Goal: Download file/media

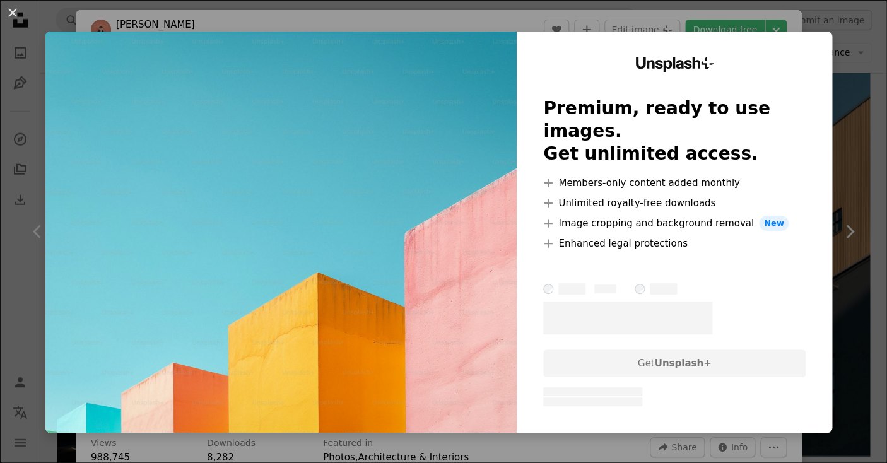
scroll to position [2020, 0]
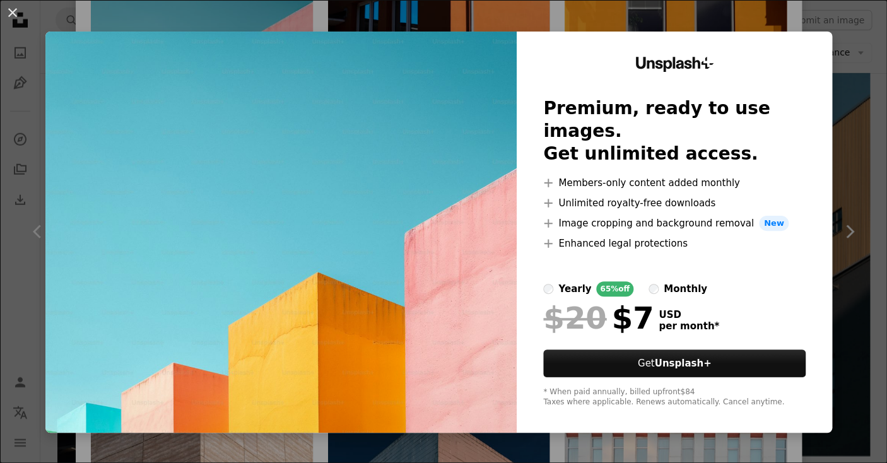
click at [842, 52] on div "An X shape Unsplash+ Premium, ready to use images. Get unlimited access. A plus…" at bounding box center [443, 231] width 887 height 463
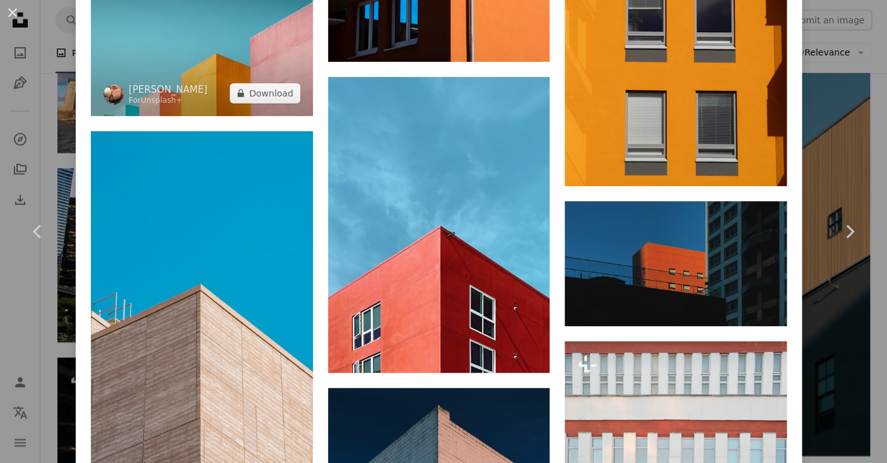
click at [216, 23] on img at bounding box center [202, 37] width 222 height 157
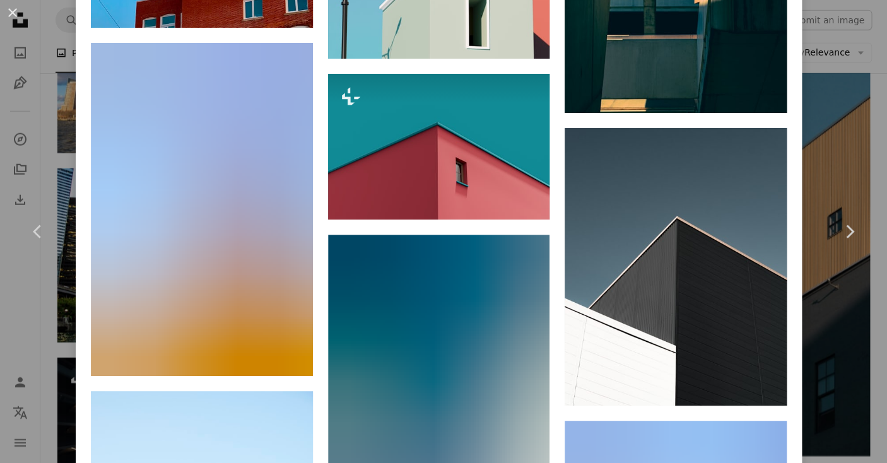
scroll to position [6227, 0]
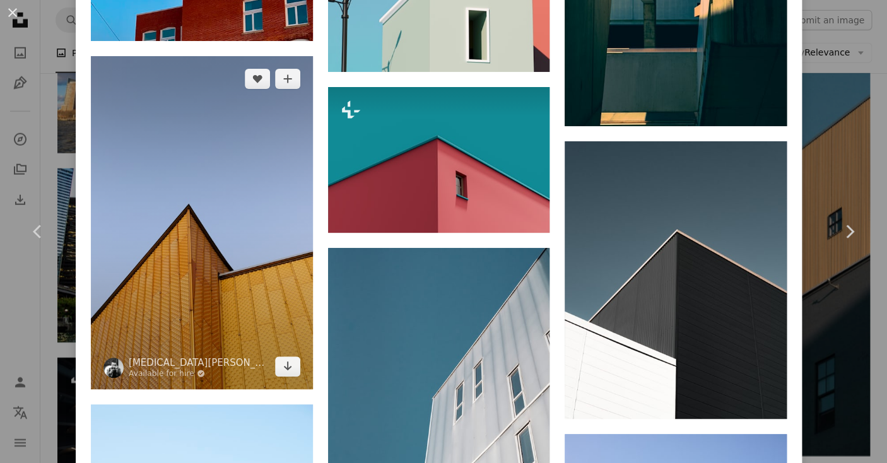
click at [198, 218] on img at bounding box center [202, 222] width 222 height 333
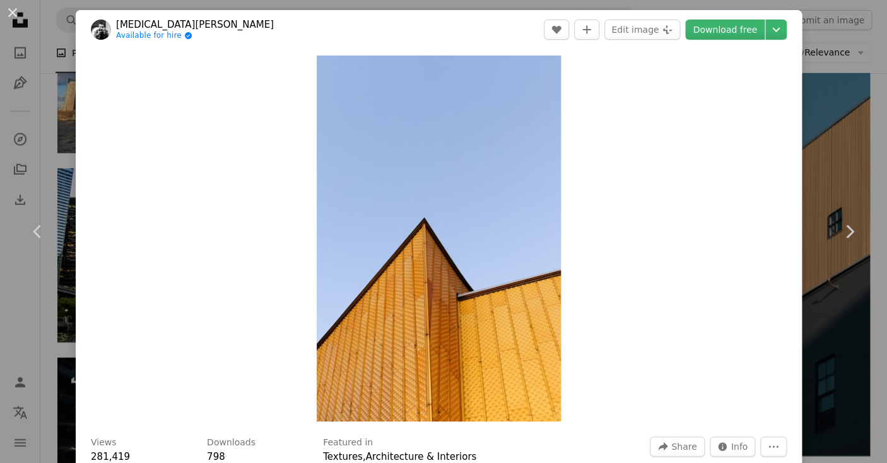
click at [825, 23] on div "An X shape Chevron left Chevron right [MEDICAL_DATA][PERSON_NAME] Available for…" at bounding box center [443, 231] width 887 height 463
